Goal: Task Accomplishment & Management: Manage account settings

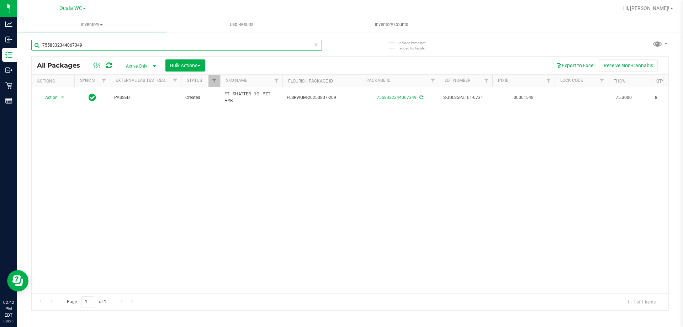
click at [86, 43] on input "7558332344067349" at bounding box center [176, 45] width 291 height 11
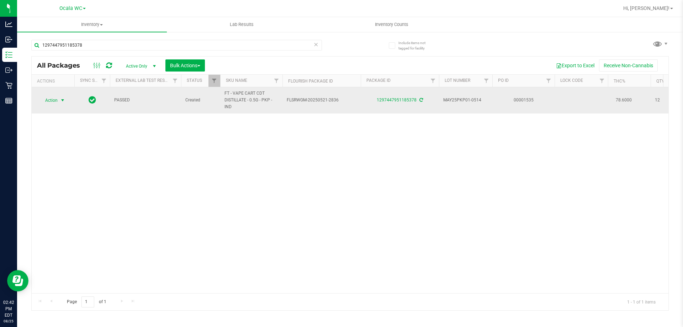
click at [60, 101] on span "select" at bounding box center [63, 100] width 6 height 6
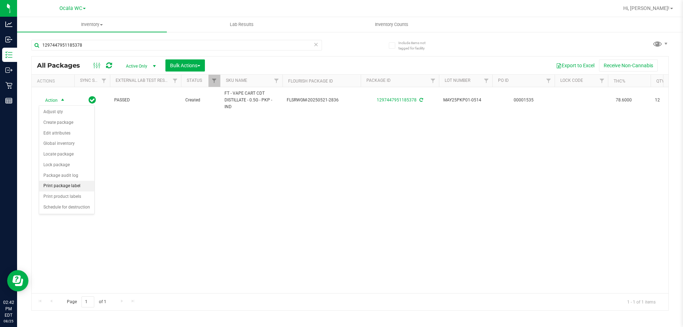
click at [79, 187] on li "Print package label" at bounding box center [66, 186] width 55 height 11
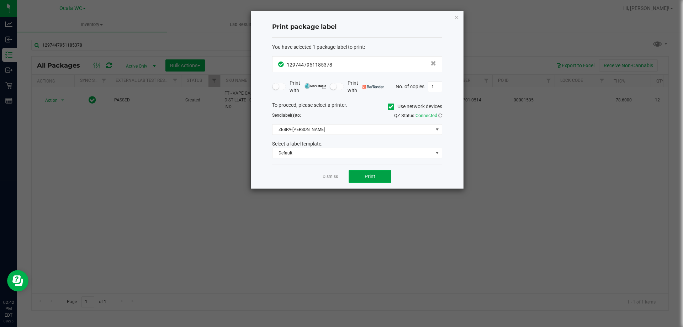
click at [374, 177] on span "Print" at bounding box center [370, 177] width 11 height 6
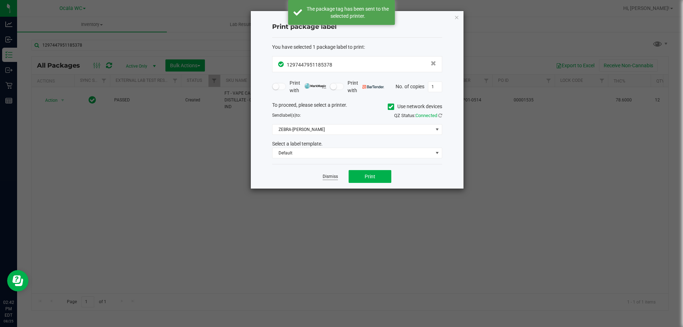
click at [334, 175] on link "Dismiss" at bounding box center [330, 177] width 15 height 6
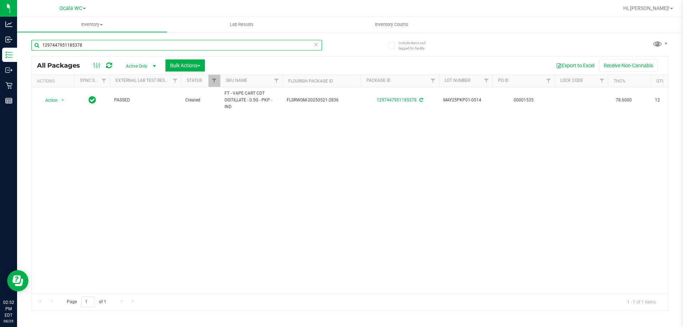
click at [115, 47] on input "1297447951185378" at bounding box center [176, 45] width 291 height 11
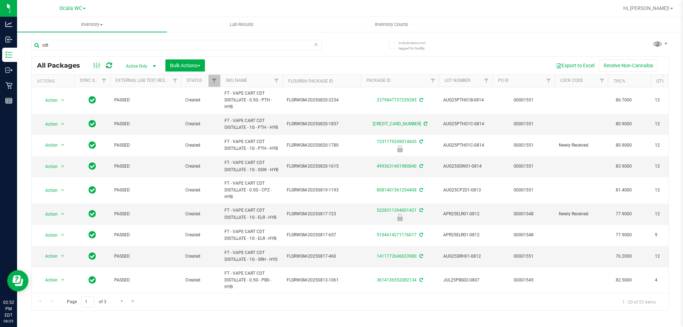
click at [262, 78] on th "SKU Name" at bounding box center [251, 81] width 62 height 12
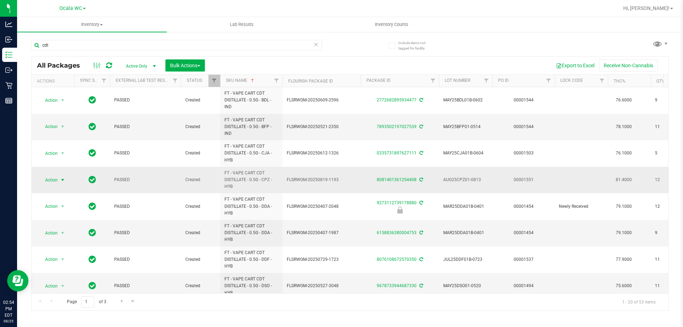
click at [60, 181] on span "select" at bounding box center [63, 180] width 6 height 6
click at [73, 267] on li "Print package label" at bounding box center [66, 265] width 55 height 11
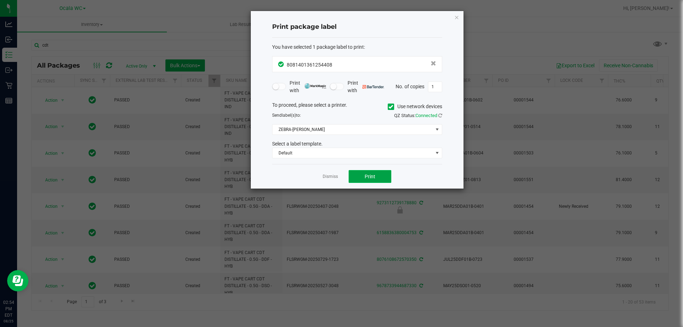
click at [372, 178] on span "Print" at bounding box center [370, 177] width 11 height 6
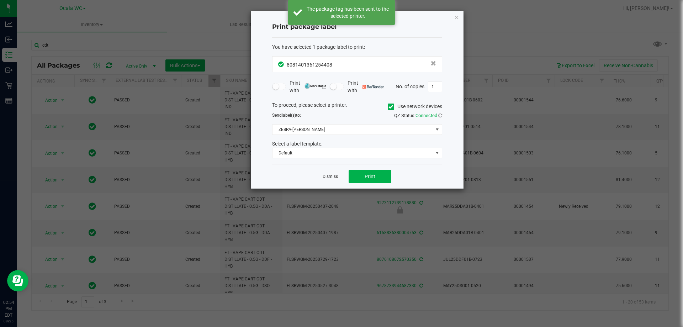
click at [332, 177] on link "Dismiss" at bounding box center [330, 177] width 15 height 6
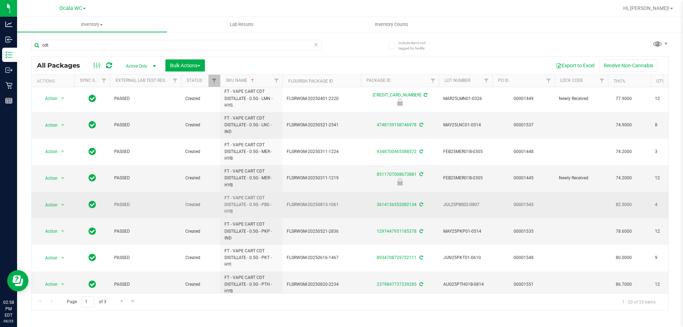
scroll to position [330, 0]
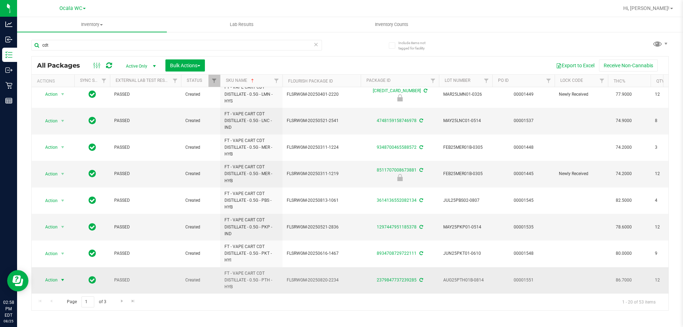
click at [55, 276] on span "Action" at bounding box center [48, 280] width 19 height 10
click at [68, 246] on li "Print package label" at bounding box center [66, 241] width 55 height 11
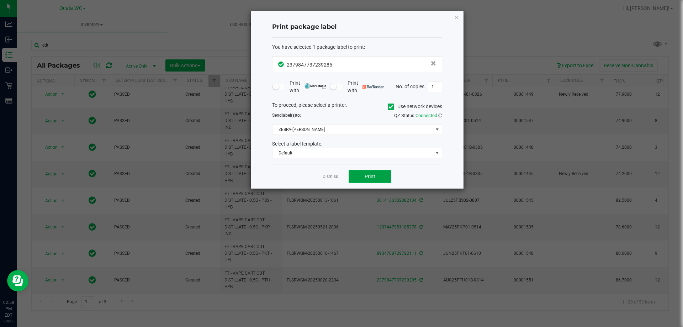
click at [371, 175] on span "Print" at bounding box center [370, 177] width 11 height 6
click at [330, 180] on app-cancel-button "Dismiss" at bounding box center [330, 176] width 15 height 7
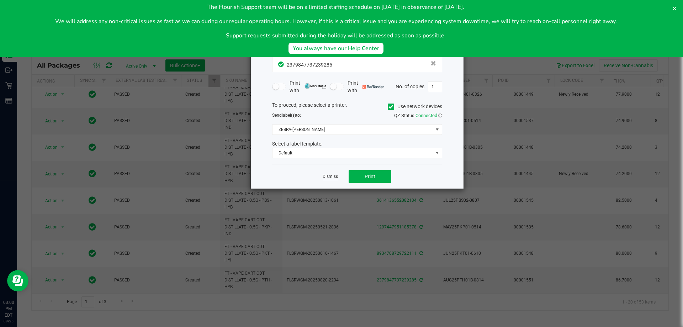
scroll to position [0, 0]
click at [331, 179] on link "Dismiss" at bounding box center [330, 177] width 15 height 6
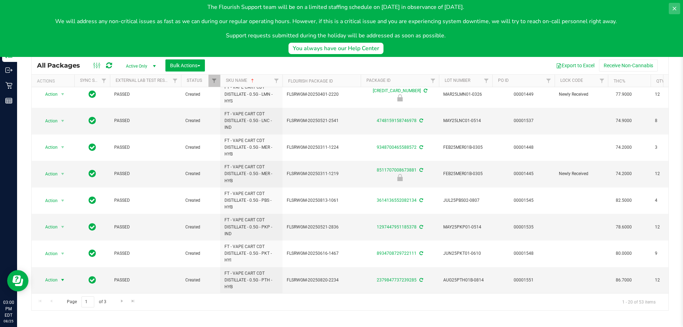
click at [679, 4] on button at bounding box center [674, 8] width 11 height 11
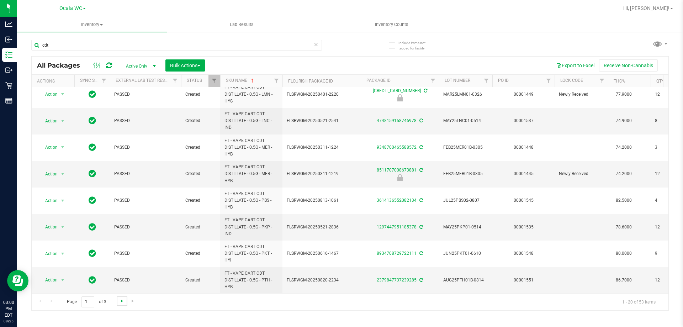
click at [120, 301] on span "Go to the next page" at bounding box center [122, 301] width 6 height 6
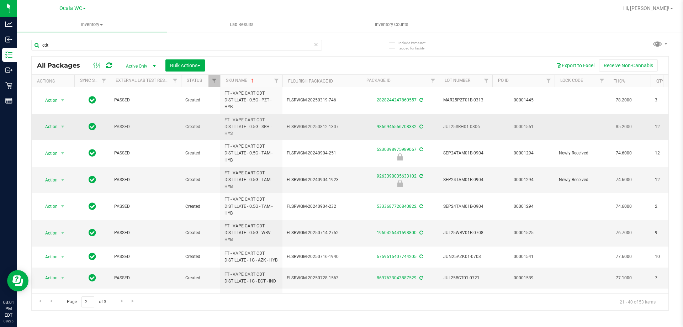
click at [52, 127] on span "Action" at bounding box center [48, 127] width 19 height 10
click at [61, 212] on li "Print package label" at bounding box center [66, 212] width 55 height 11
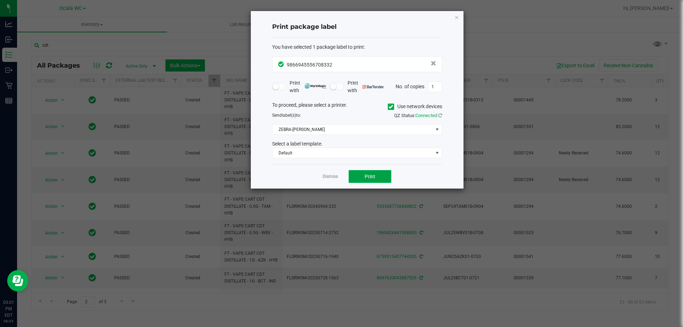
click at [373, 182] on button "Print" at bounding box center [370, 176] width 43 height 13
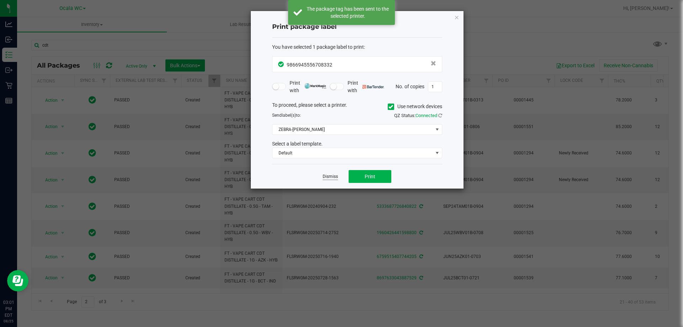
click at [334, 175] on link "Dismiss" at bounding box center [330, 177] width 15 height 6
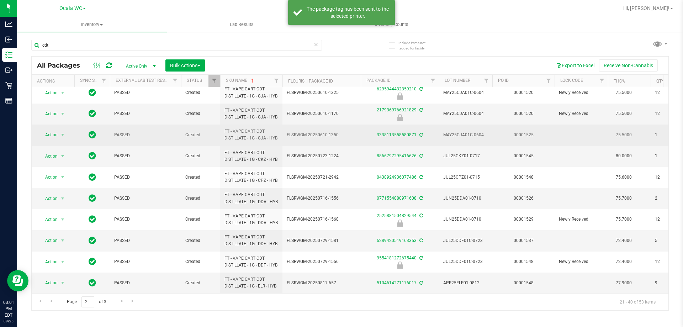
scroll to position [276, 0]
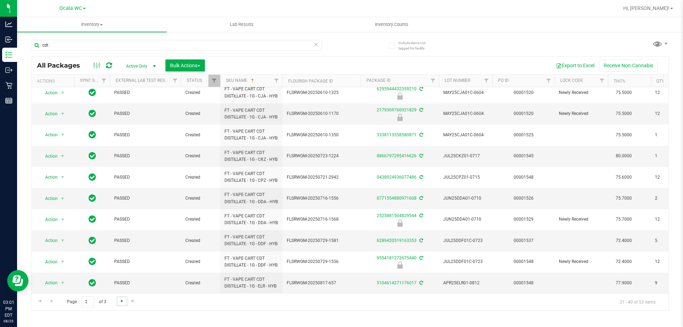
click at [119, 301] on span "Go to the next page" at bounding box center [122, 301] width 6 height 6
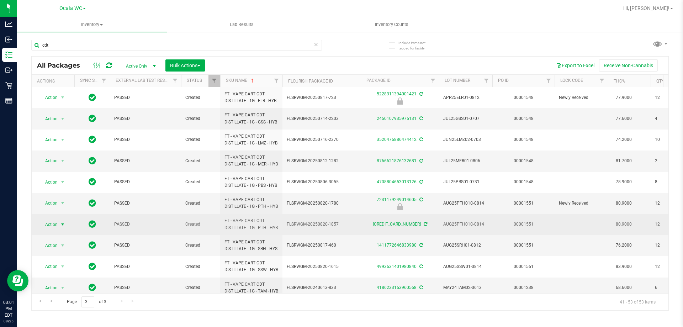
click at [62, 227] on span "select" at bounding box center [63, 225] width 6 height 6
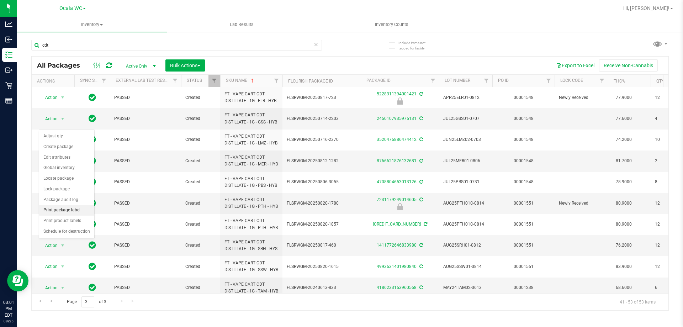
click at [77, 209] on li "Print package label" at bounding box center [66, 210] width 55 height 11
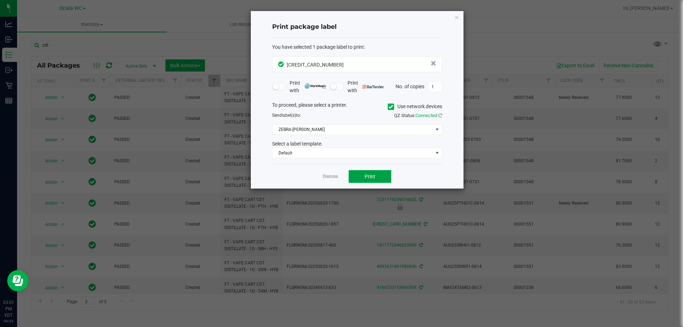
click at [373, 180] on button "Print" at bounding box center [370, 176] width 43 height 13
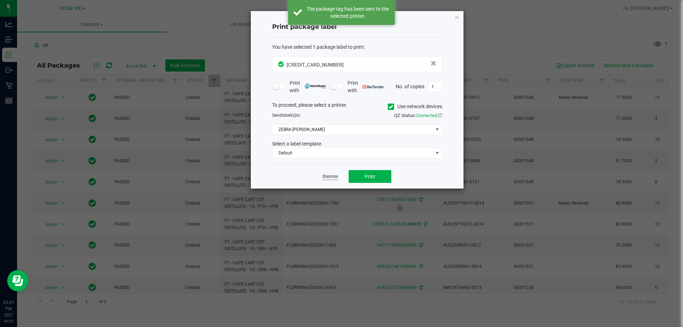
click at [326, 176] on link "Dismiss" at bounding box center [330, 177] width 15 height 6
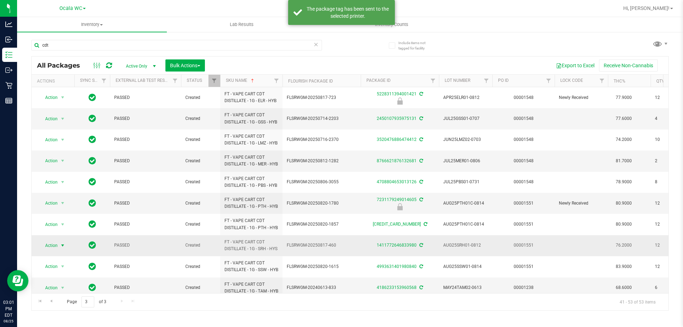
click at [55, 250] on span "Action" at bounding box center [48, 245] width 19 height 10
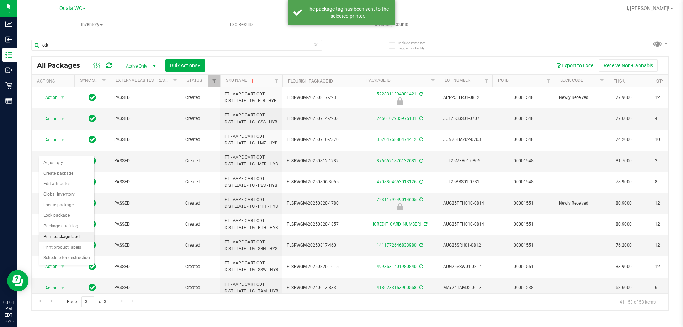
click at [68, 236] on li "Print package label" at bounding box center [66, 237] width 55 height 11
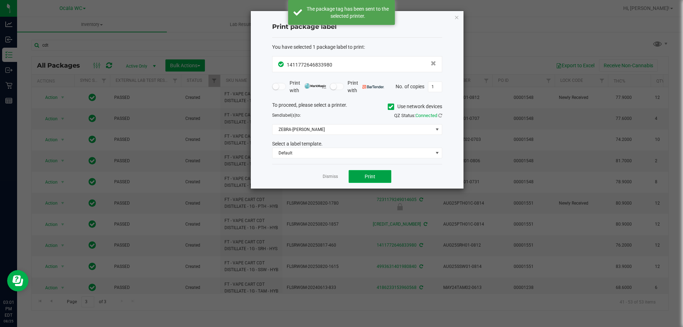
click at [377, 175] on button "Print" at bounding box center [370, 176] width 43 height 13
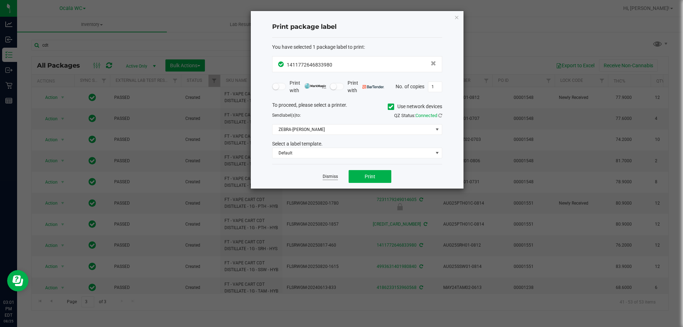
click at [329, 178] on link "Dismiss" at bounding box center [330, 177] width 15 height 6
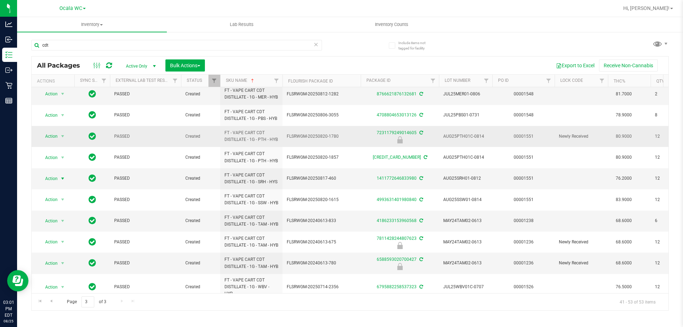
scroll to position [71, 0]
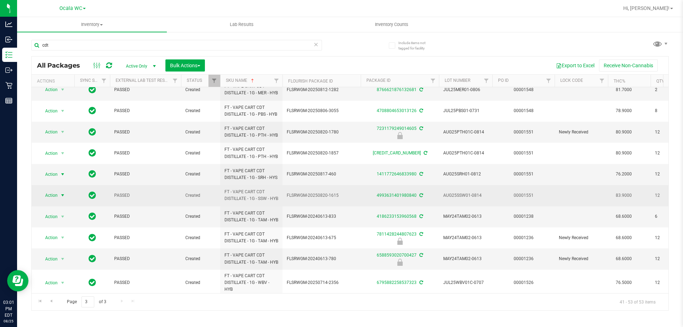
click at [52, 200] on span "Action" at bounding box center [48, 195] width 19 height 10
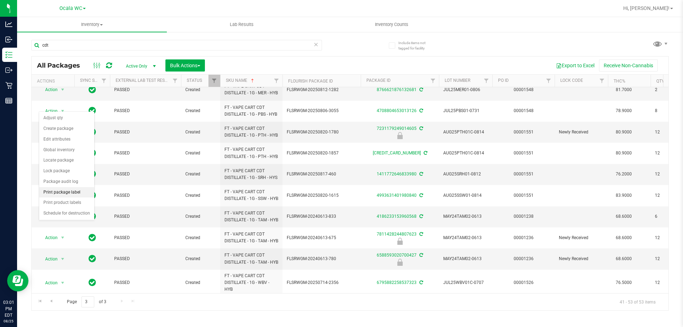
click at [71, 191] on li "Print package label" at bounding box center [66, 192] width 55 height 11
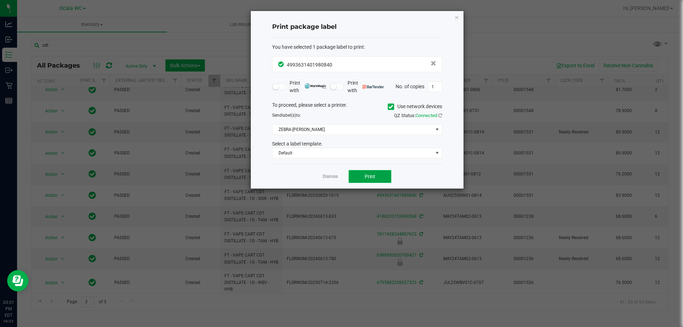
click at [376, 179] on button "Print" at bounding box center [370, 176] width 43 height 13
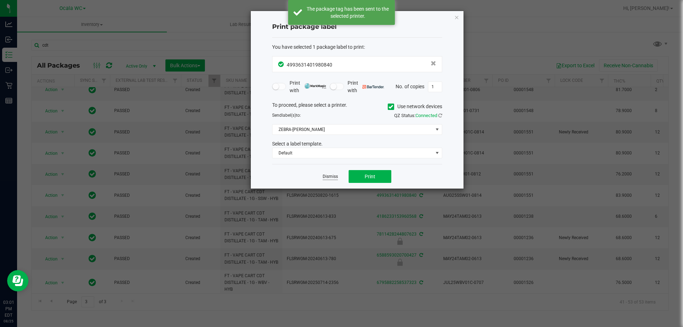
click at [329, 177] on link "Dismiss" at bounding box center [330, 177] width 15 height 6
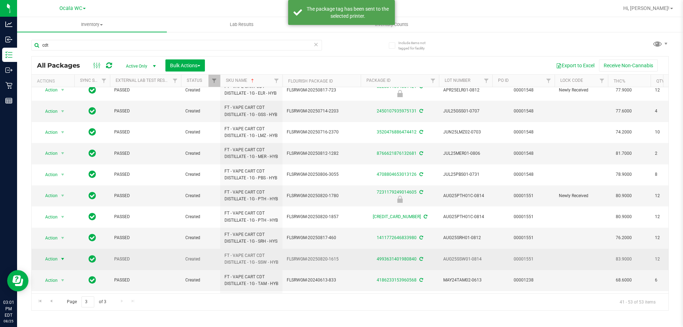
scroll to position [0, 0]
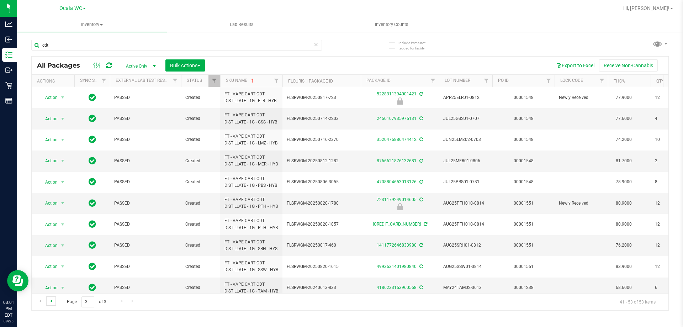
click at [53, 301] on span "Go to the previous page" at bounding box center [51, 301] width 6 height 6
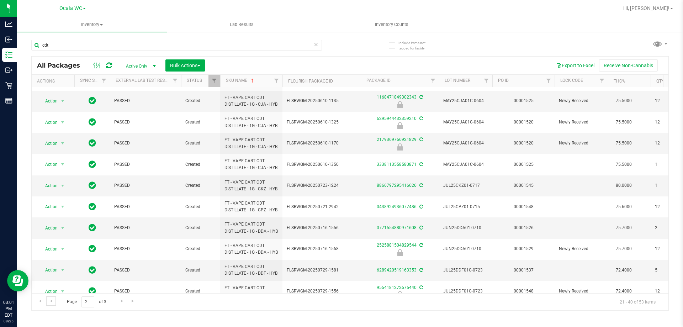
scroll to position [249, 0]
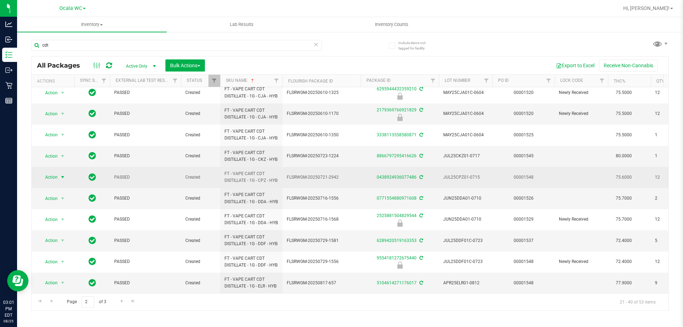
click at [55, 182] on span "Action" at bounding box center [48, 177] width 19 height 10
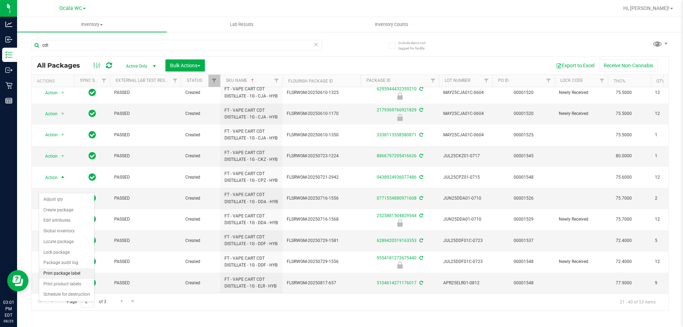
click at [78, 273] on li "Print package label" at bounding box center [66, 273] width 55 height 11
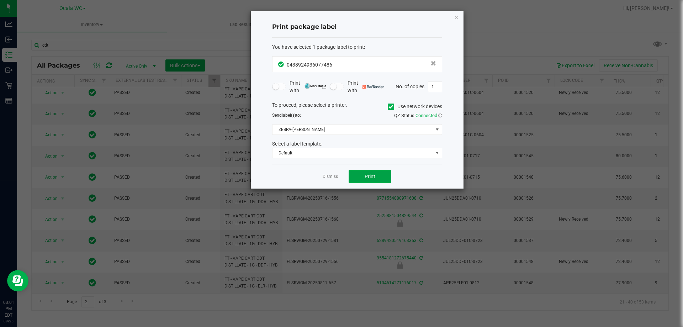
click at [369, 176] on span "Print" at bounding box center [370, 177] width 11 height 6
click at [330, 175] on link "Dismiss" at bounding box center [330, 177] width 15 height 6
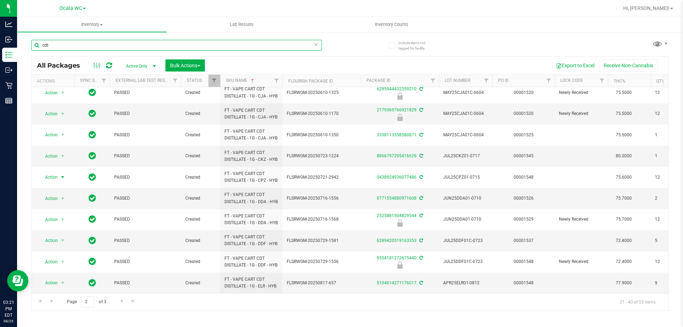
click at [124, 46] on input "cdt" at bounding box center [176, 45] width 291 height 11
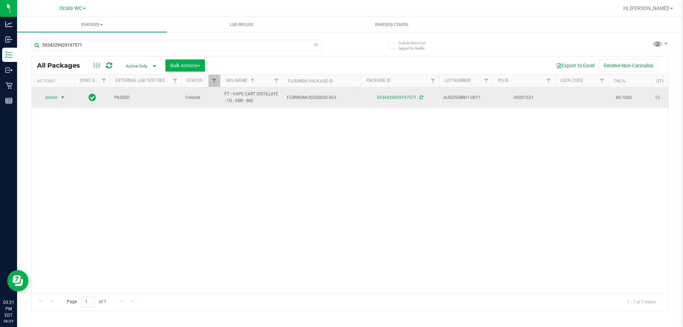
click at [52, 97] on span "Action" at bounding box center [48, 97] width 19 height 10
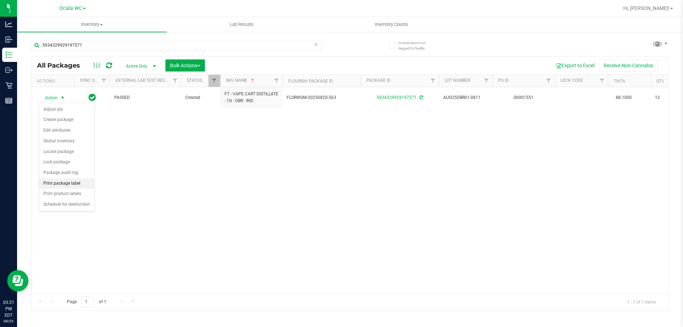
click at [70, 185] on li "Print package label" at bounding box center [66, 183] width 55 height 11
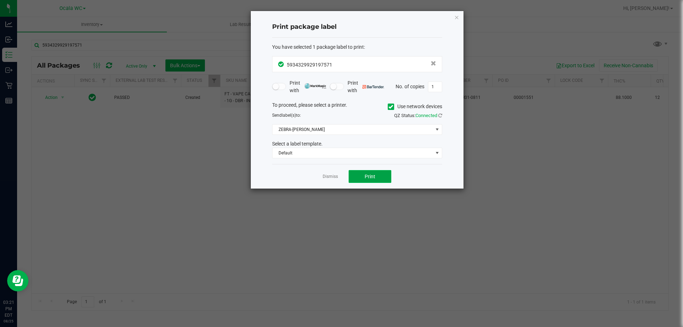
click at [372, 179] on span "Print" at bounding box center [370, 177] width 11 height 6
drag, startPoint x: 333, startPoint y: 183, endPoint x: 329, endPoint y: 176, distance: 8.1
click at [332, 181] on div "Dismiss Print" at bounding box center [357, 176] width 170 height 25
click at [329, 175] on link "Dismiss" at bounding box center [330, 177] width 15 height 6
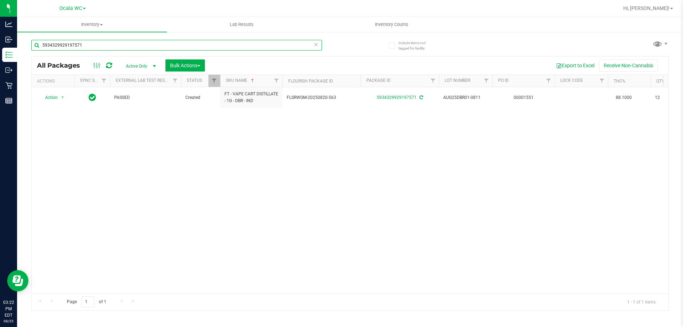
click at [123, 44] on input "5934329929197571" at bounding box center [176, 45] width 291 height 11
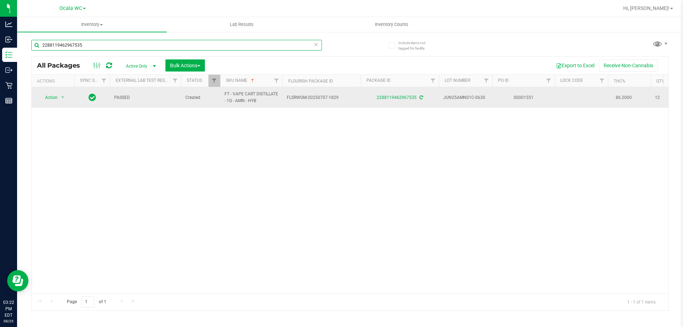
type input "2288119462967535"
click at [70, 96] on td "Action Action Adjust qty Create package Edit attributes Global inventory Locate…" at bounding box center [53, 97] width 43 height 21
click at [62, 96] on span "select" at bounding box center [63, 98] width 6 height 6
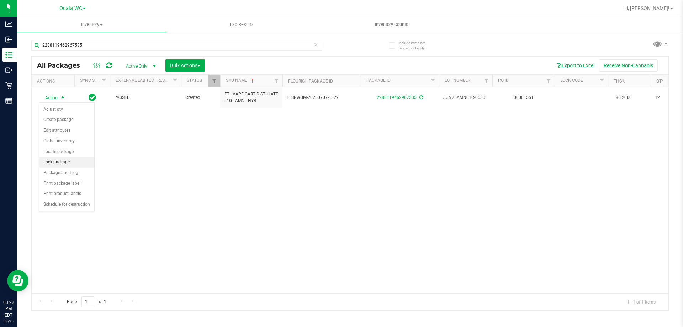
click at [69, 164] on li "Lock package" at bounding box center [66, 162] width 55 height 11
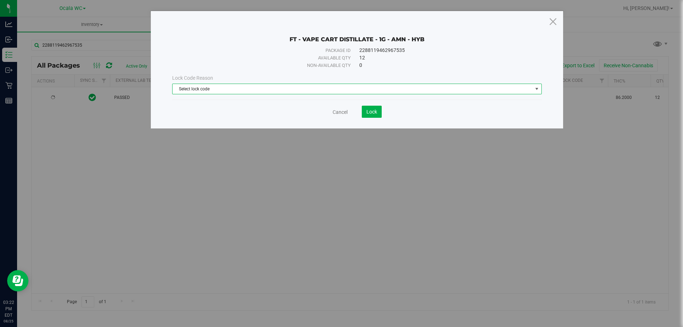
click at [313, 92] on span "Select lock code" at bounding box center [352, 89] width 360 height 10
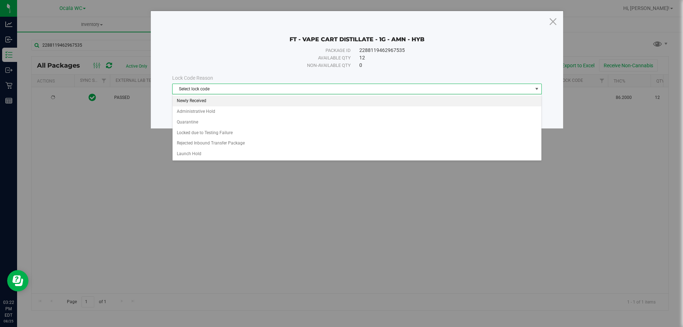
click at [245, 103] on li "Newly Received" at bounding box center [356, 101] width 369 height 11
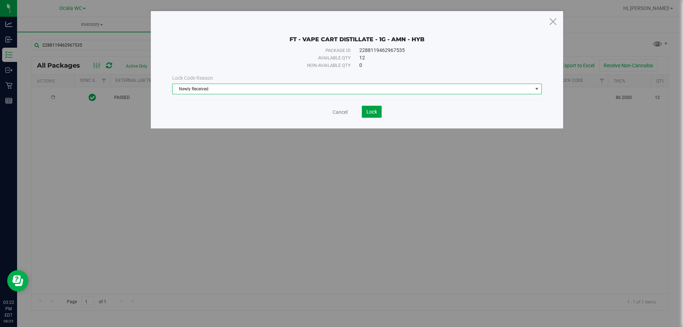
click at [373, 111] on span "Lock" at bounding box center [371, 112] width 11 height 6
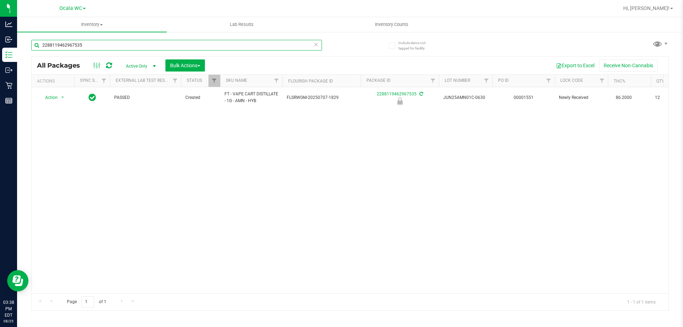
click at [116, 42] on input "2288119462967535" at bounding box center [176, 45] width 291 height 11
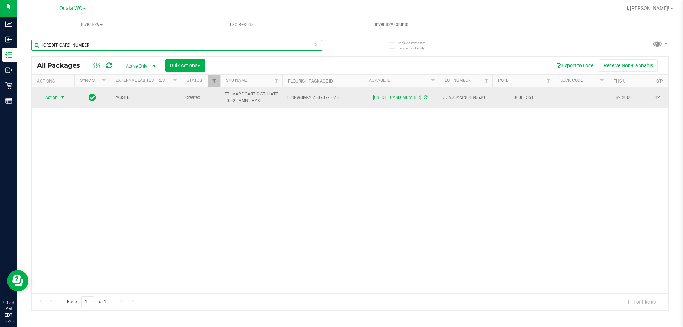
type input "[CREDIT_CARD_NUMBER]"
click at [49, 97] on span "Action" at bounding box center [48, 97] width 19 height 10
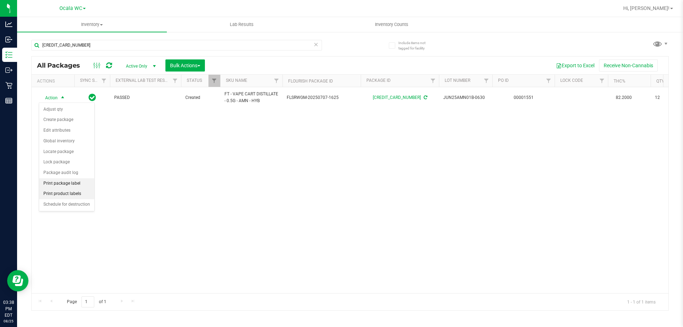
click at [70, 185] on li "Print package label" at bounding box center [66, 183] width 55 height 11
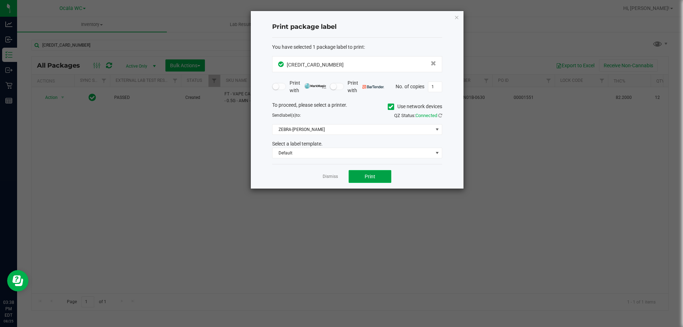
click at [379, 172] on button "Print" at bounding box center [370, 176] width 43 height 13
click at [334, 174] on link "Dismiss" at bounding box center [330, 177] width 15 height 6
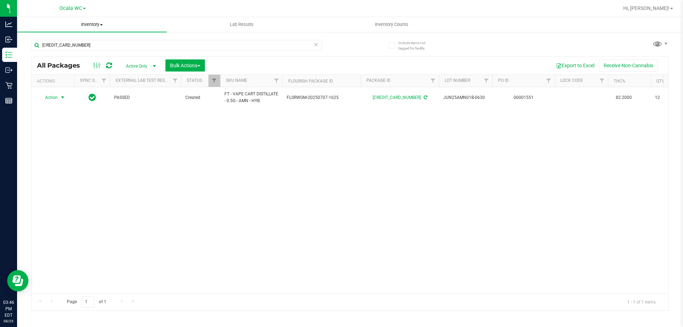
click at [131, 31] on uib-tab-heading "Inventory All packages All inventory Waste log Create inventory" at bounding box center [92, 24] width 150 height 15
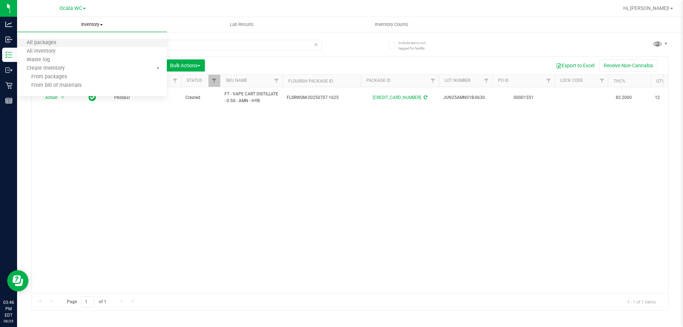
click at [128, 43] on li "All packages" at bounding box center [92, 43] width 150 height 9
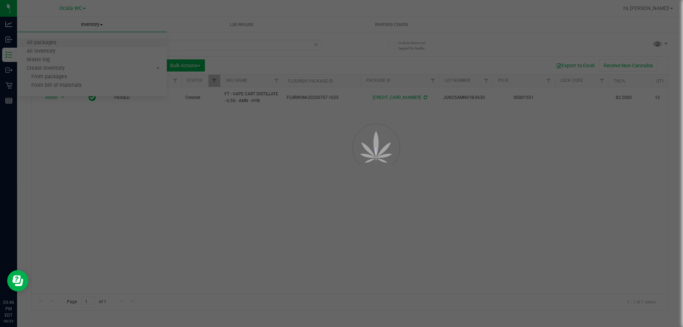
click at [128, 43] on div at bounding box center [341, 163] width 683 height 327
click at [178, 42] on div at bounding box center [341, 163] width 683 height 327
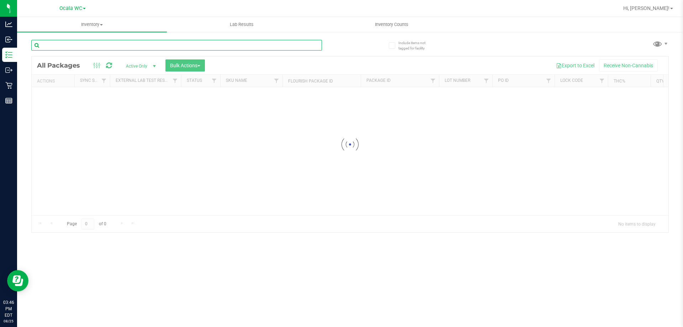
click at [178, 42] on input "text" at bounding box center [176, 45] width 291 height 11
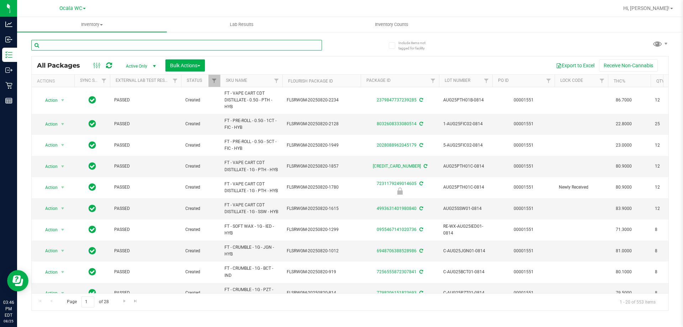
click at [178, 42] on input "text" at bounding box center [176, 45] width 291 height 11
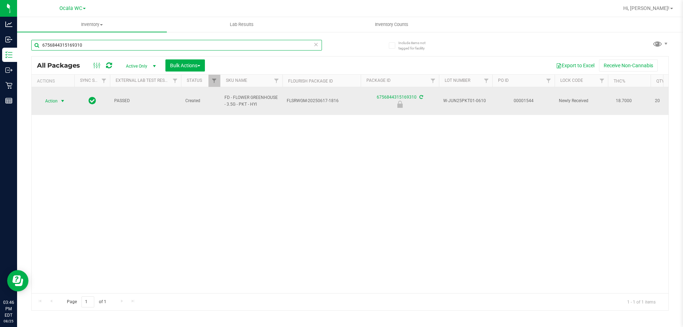
type input "6756844315169310"
click at [54, 96] on span "Action" at bounding box center [48, 101] width 19 height 10
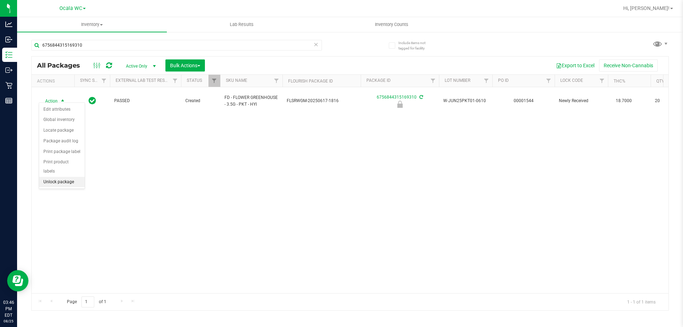
click at [62, 177] on li "Unlock package" at bounding box center [62, 182] width 46 height 11
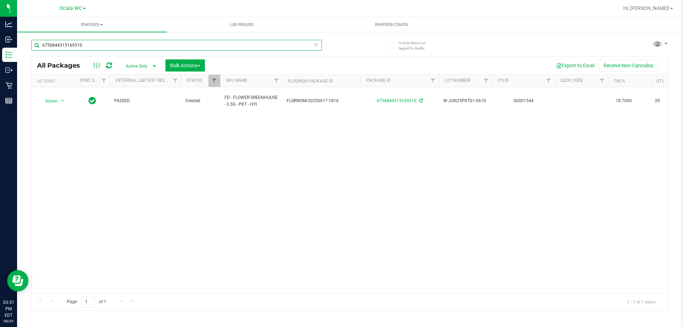
click at [85, 45] on input "6756844315169310" at bounding box center [176, 45] width 291 height 11
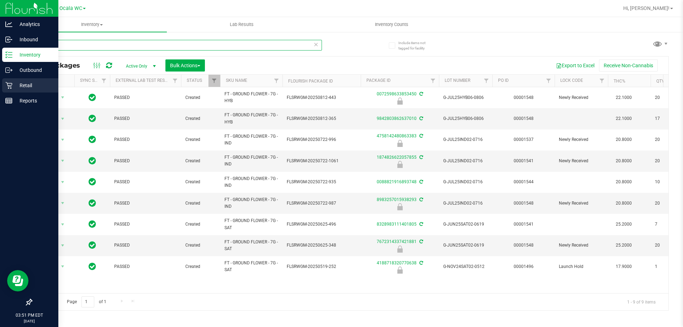
type input "ground"
click at [18, 86] on p "Retail" at bounding box center [33, 85] width 43 height 9
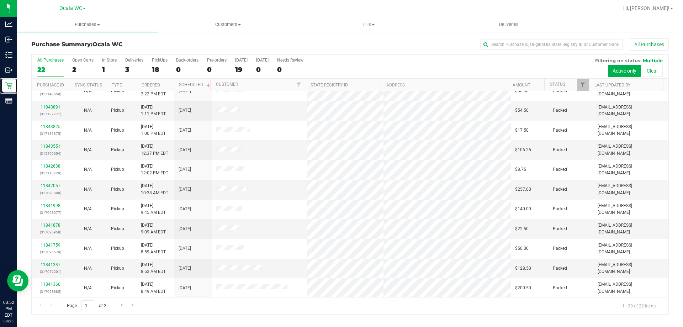
scroll to position [188, 0]
